Goal: Navigation & Orientation: Find specific page/section

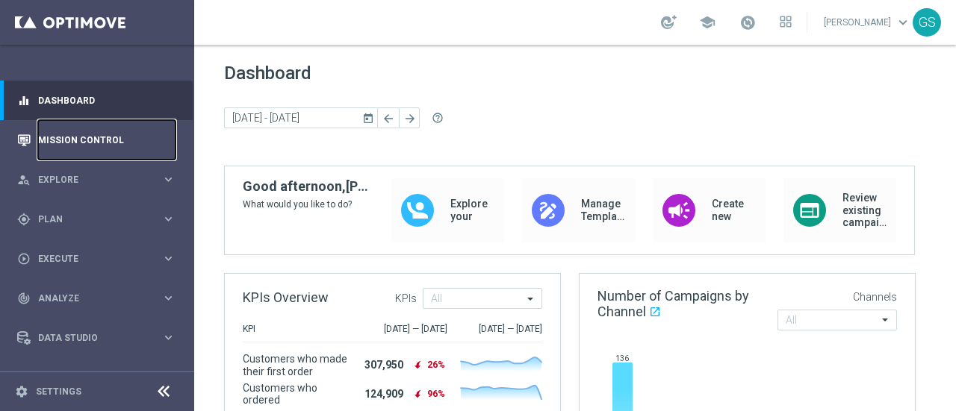
click at [55, 144] on link "Mission Control" at bounding box center [106, 140] width 137 height 40
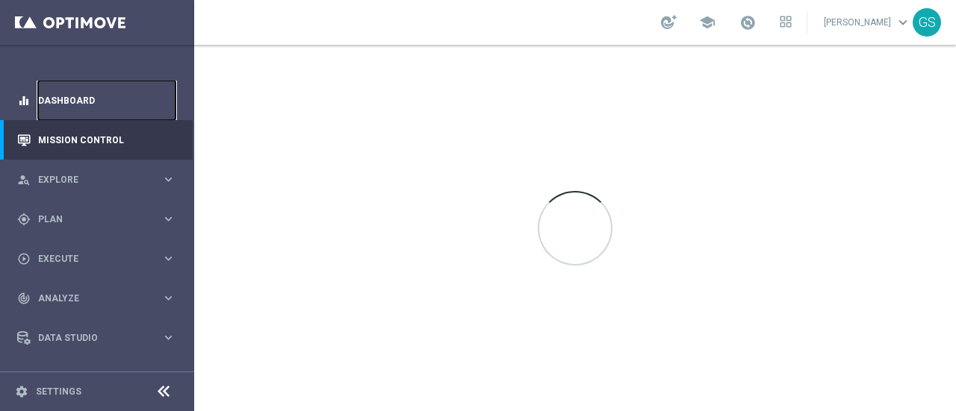
click at [70, 107] on link "Dashboard" at bounding box center [106, 101] width 137 height 40
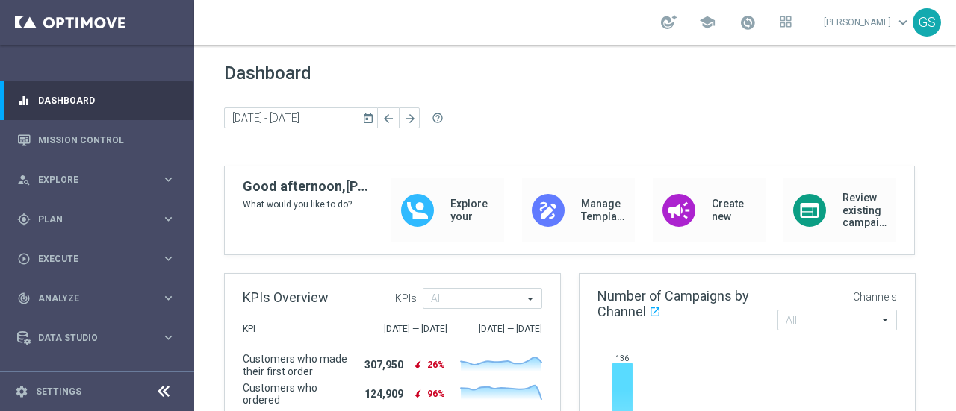
click at [822, 22] on link "[PERSON_NAME] keyboard_arrow_down" at bounding box center [867, 22] width 90 height 22
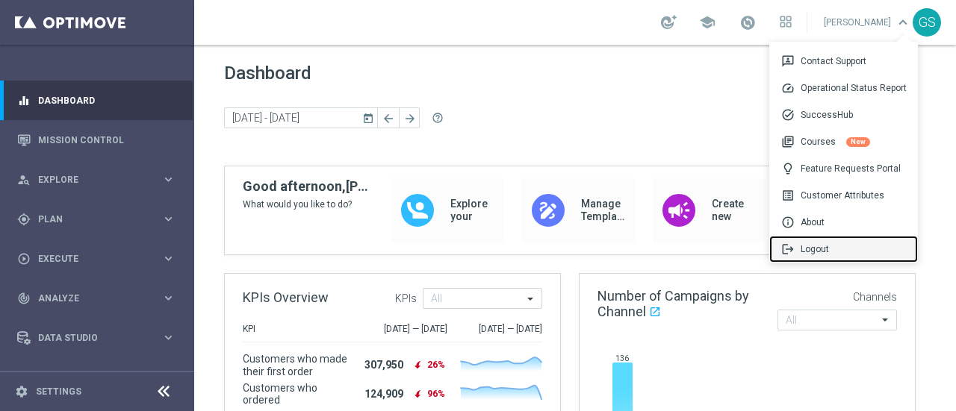
click at [796, 251] on span "logout" at bounding box center [790, 249] width 19 height 13
